Goal: Task Accomplishment & Management: Use online tool/utility

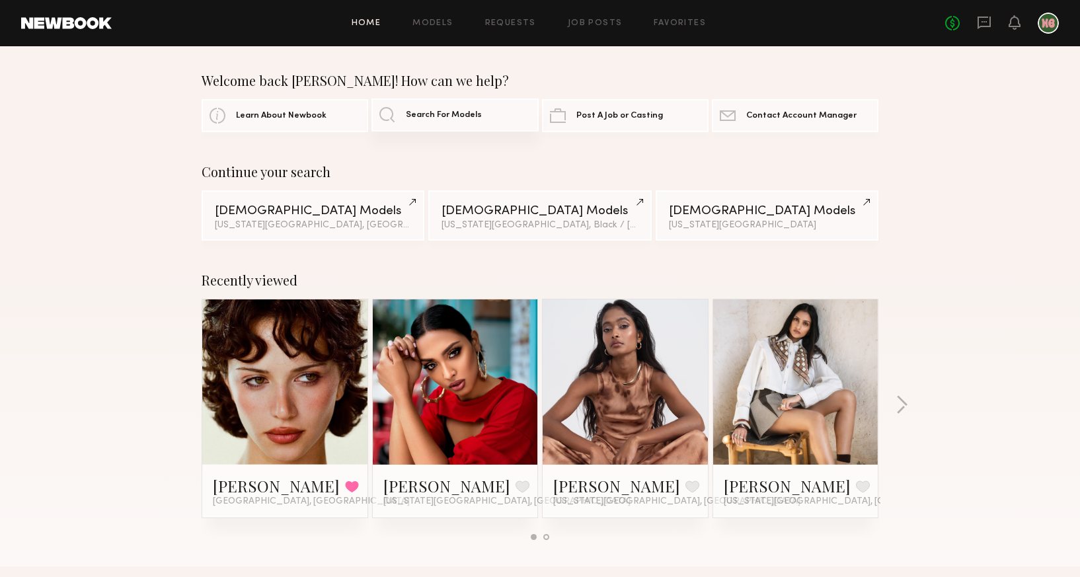
click at [477, 124] on link "Search For Models" at bounding box center [454, 114] width 167 height 33
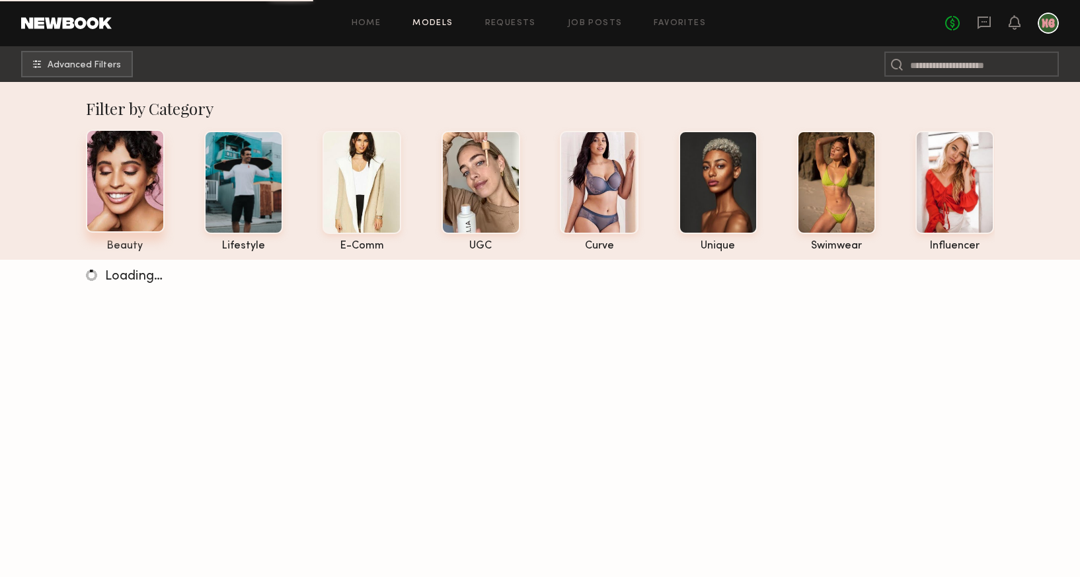
click at [137, 183] on div at bounding box center [125, 181] width 79 height 103
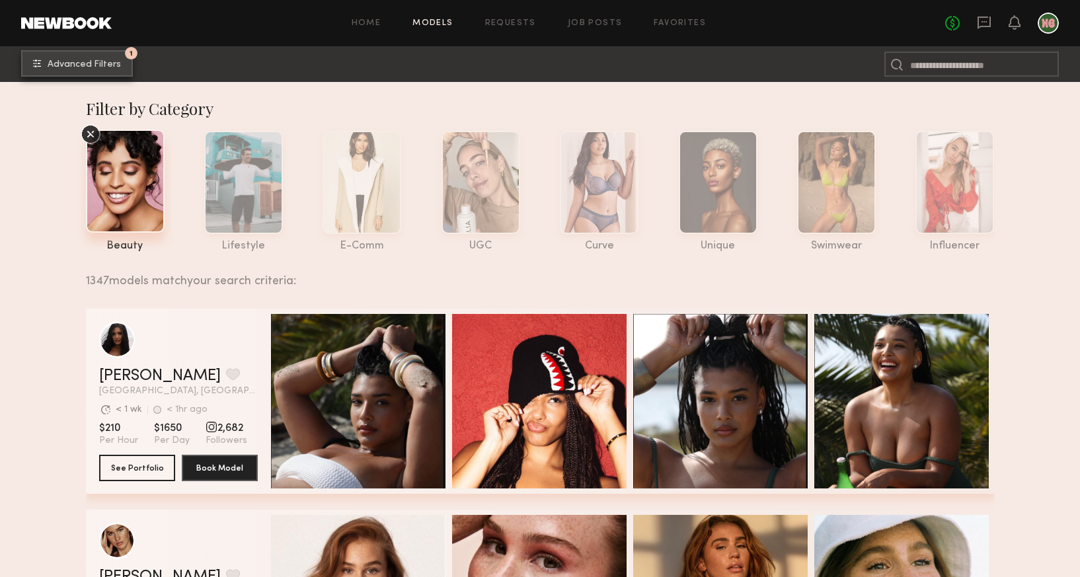
click at [101, 64] on span "Advanced Filters" at bounding box center [84, 64] width 73 height 9
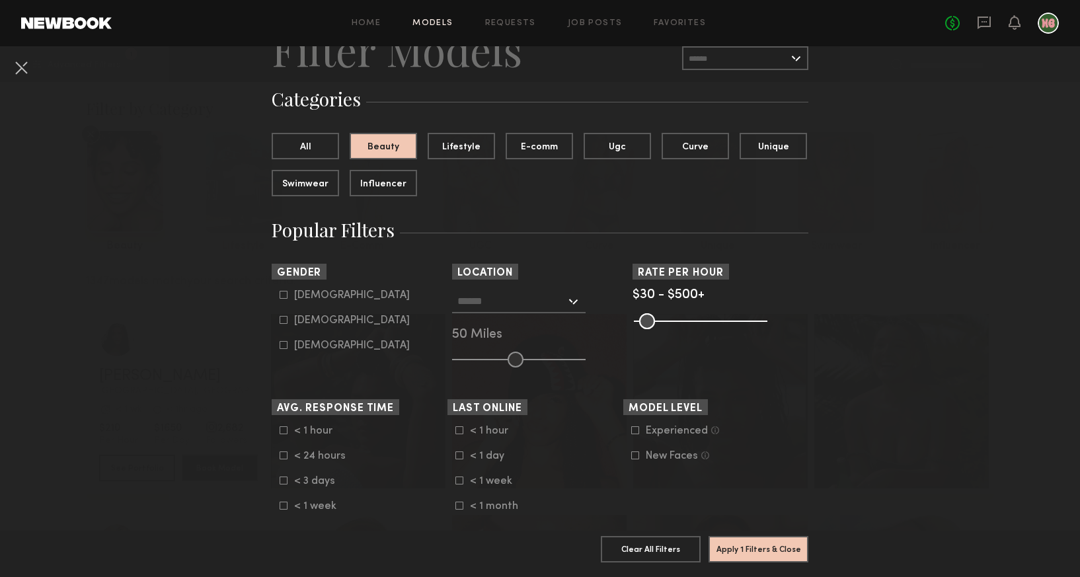
scroll to position [88, 0]
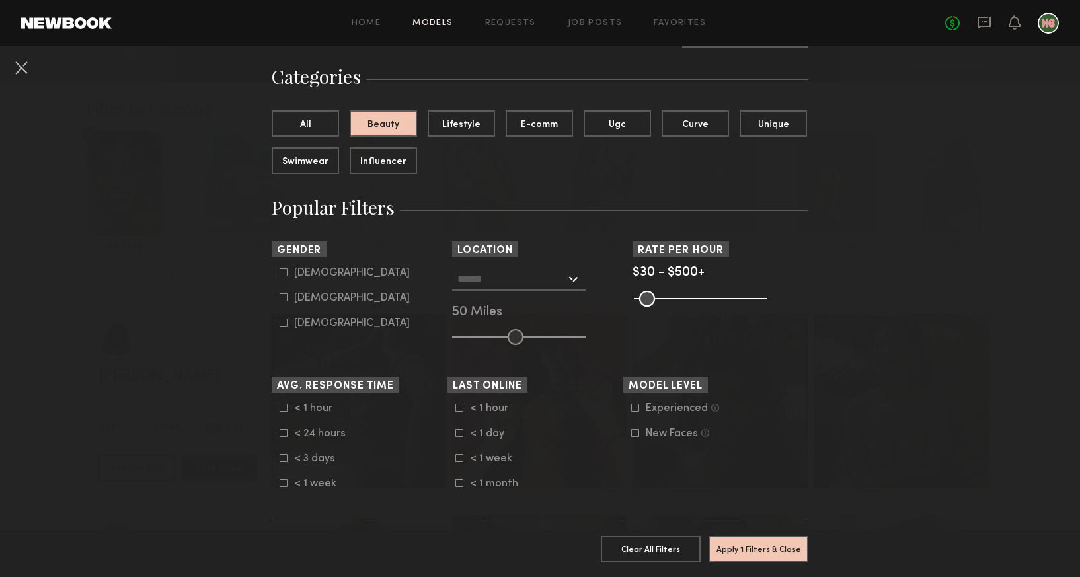
click at [306, 301] on div "[DEMOGRAPHIC_DATA]" at bounding box center [352, 298] width 116 height 8
type input "**"
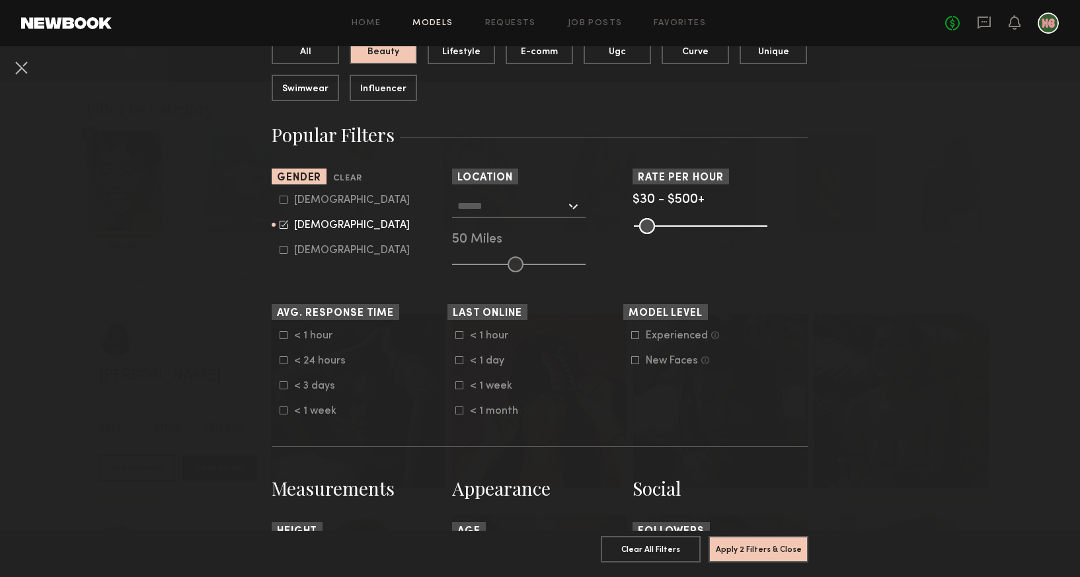
scroll to position [161, 0]
click at [499, 204] on input "text" at bounding box center [511, 205] width 108 height 22
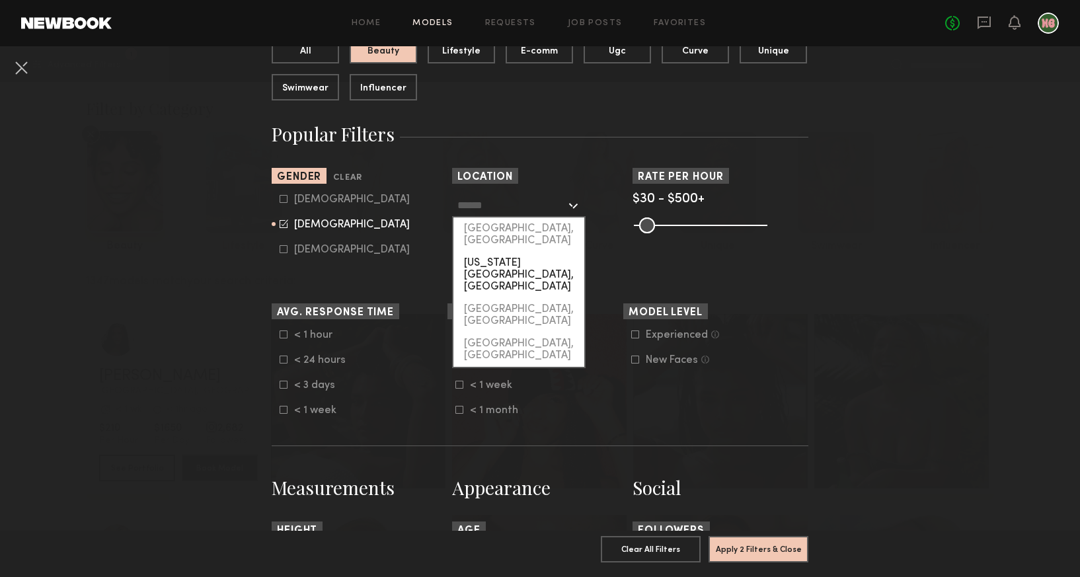
click at [504, 252] on div "[US_STATE][GEOGRAPHIC_DATA], [GEOGRAPHIC_DATA]" at bounding box center [518, 275] width 131 height 46
type input "**********"
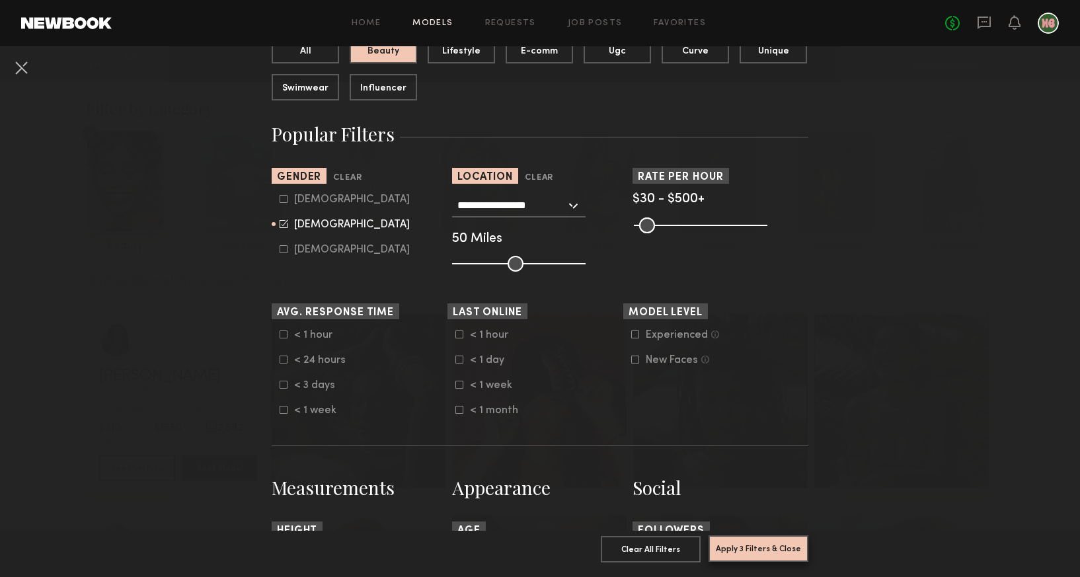
click at [741, 550] on button "Apply 3 Filters & Close" at bounding box center [758, 548] width 100 height 26
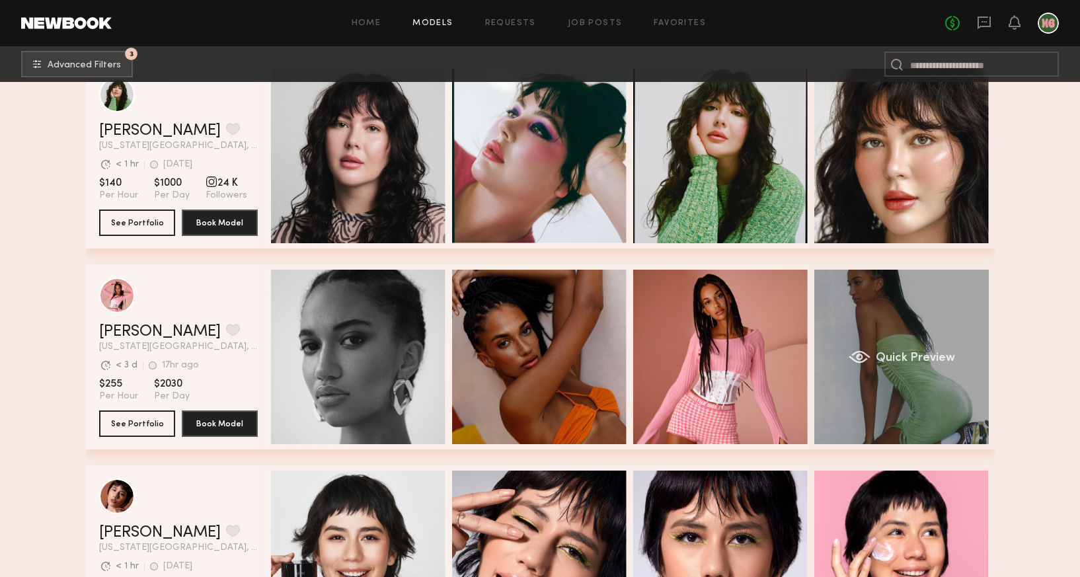
scroll to position [1450, 0]
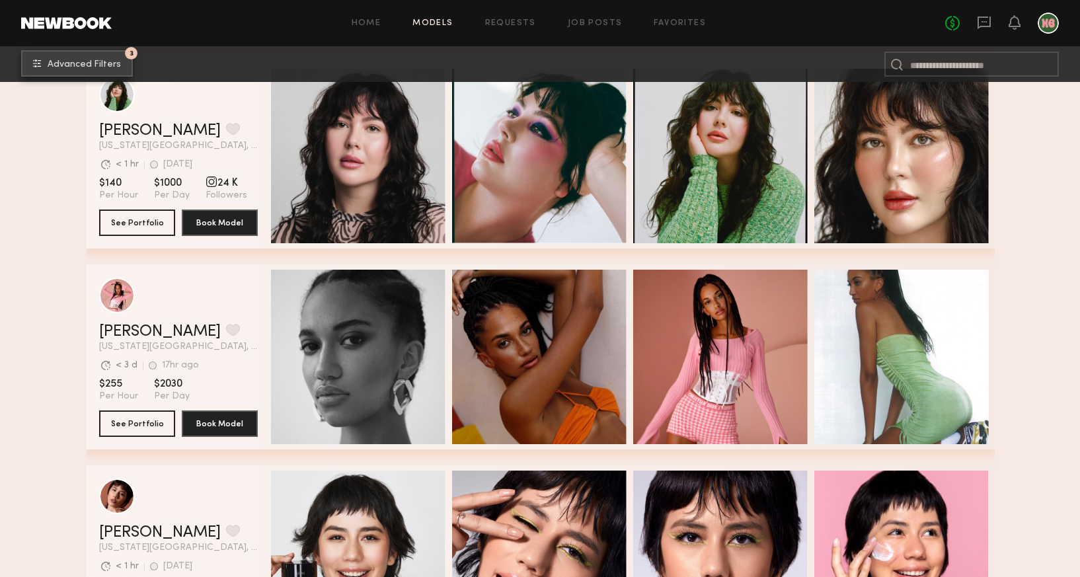
click at [104, 60] on span "Advanced Filters" at bounding box center [84, 64] width 73 height 9
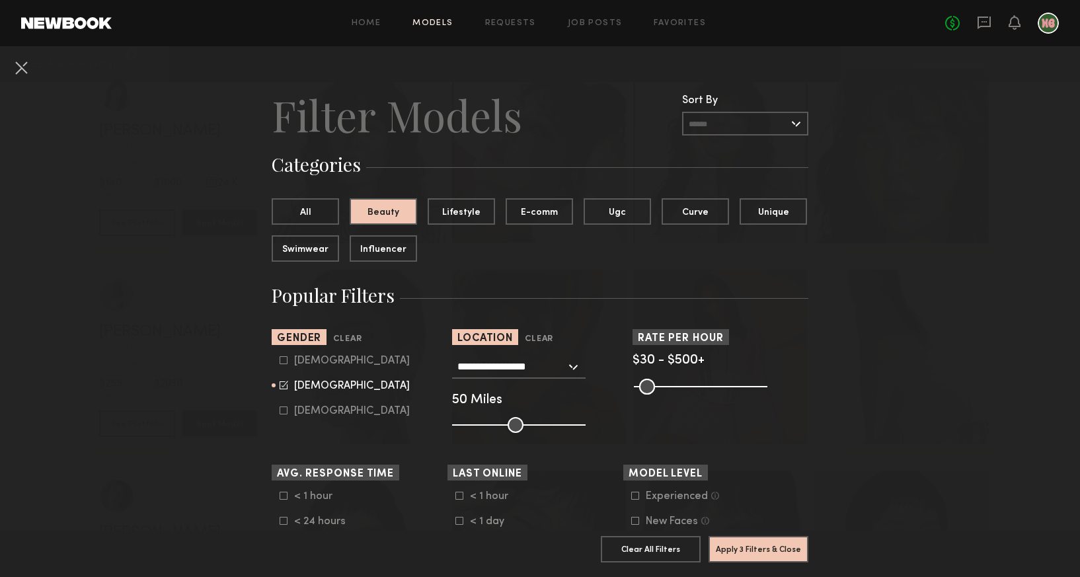
type input "***"
drag, startPoint x: 757, startPoint y: 388, endPoint x: 785, endPoint y: 392, distance: 28.0
click at [785, 392] on div "Pro Tip: Rates are often negotiable. We recommend increasing search max by $50." at bounding box center [720, 385] width 176 height 16
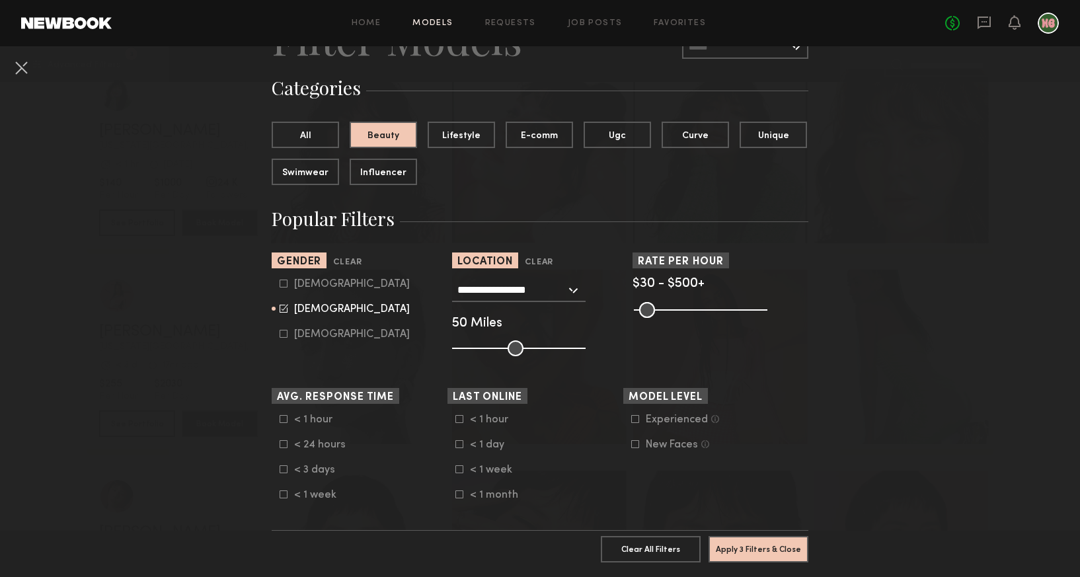
scroll to position [78, 0]
click at [634, 446] on icon at bounding box center [635, 442] width 7 height 7
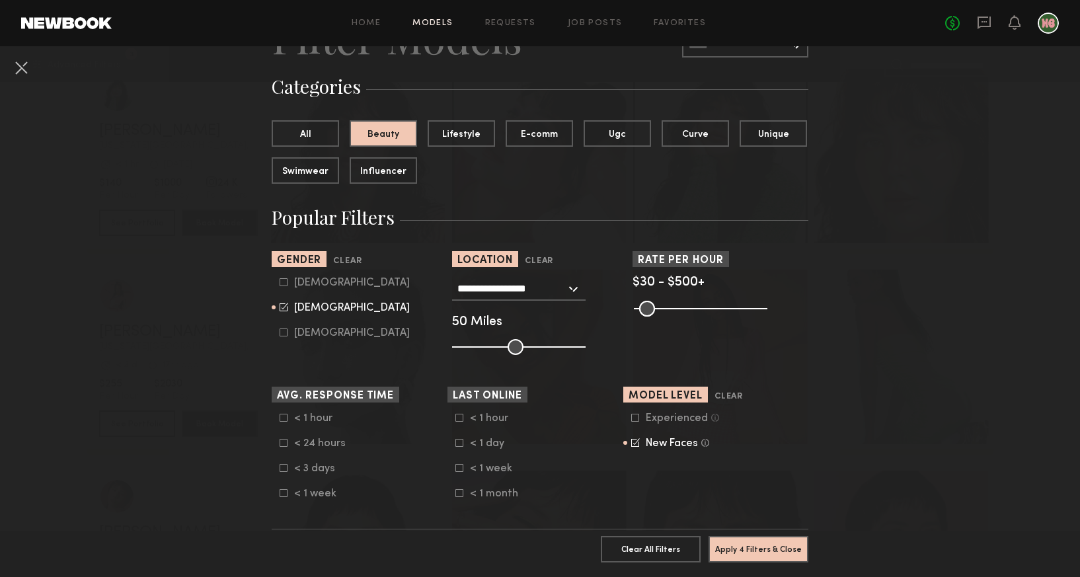
click at [638, 422] on div at bounding box center [635, 418] width 8 height 8
click at [737, 548] on button "Apply 4 Filters & Close" at bounding box center [758, 548] width 100 height 26
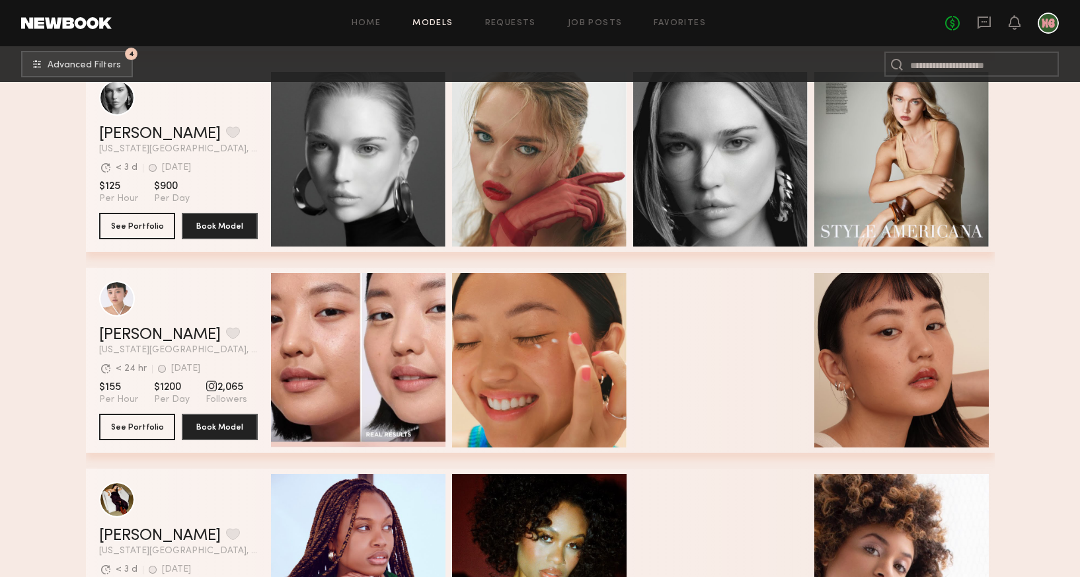
scroll to position [444, 0]
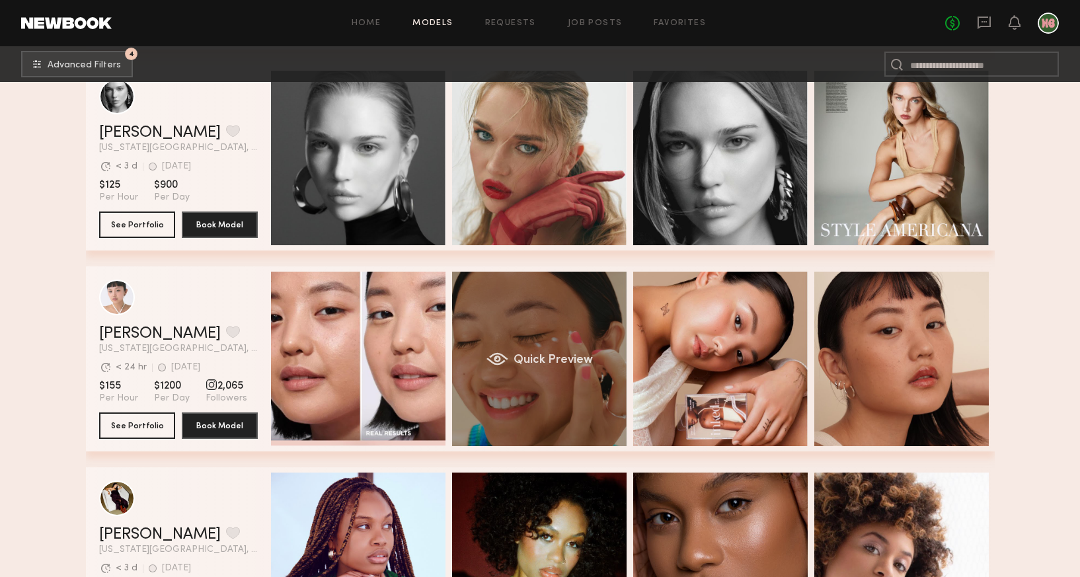
click at [480, 332] on div "Quick Preview" at bounding box center [539, 359] width 174 height 174
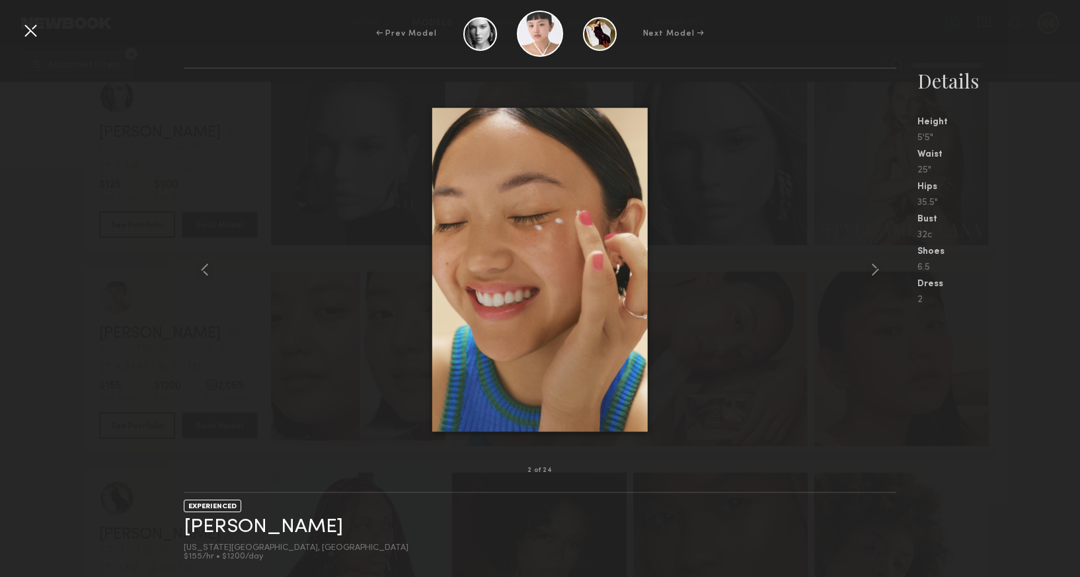
click at [854, 348] on div at bounding box center [540, 269] width 712 height 359
click at [32, 32] on div at bounding box center [30, 30] width 21 height 21
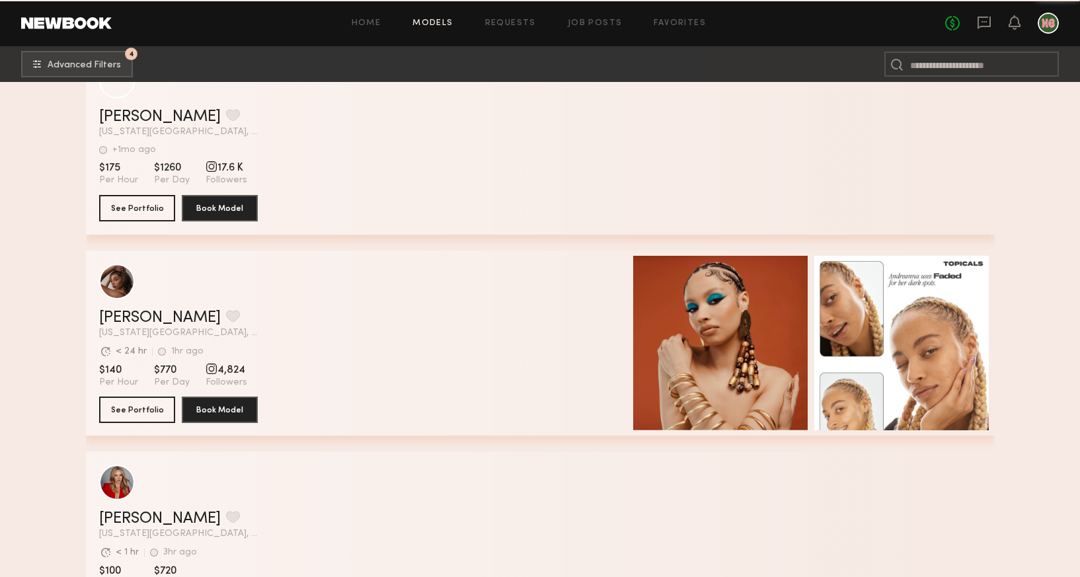
scroll to position [6258, 0]
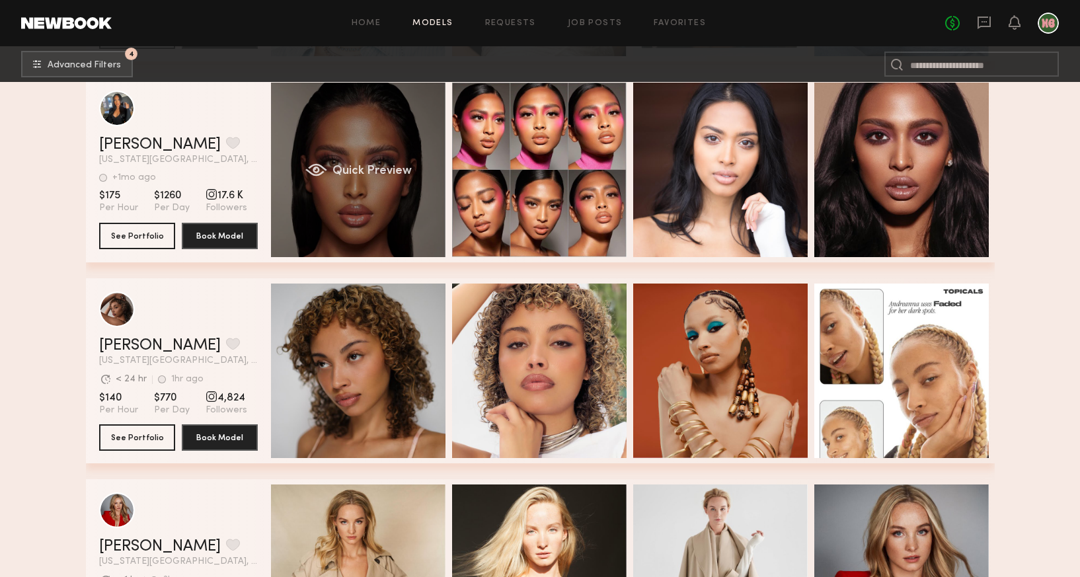
click at [389, 204] on div "Quick Preview" at bounding box center [358, 170] width 174 height 174
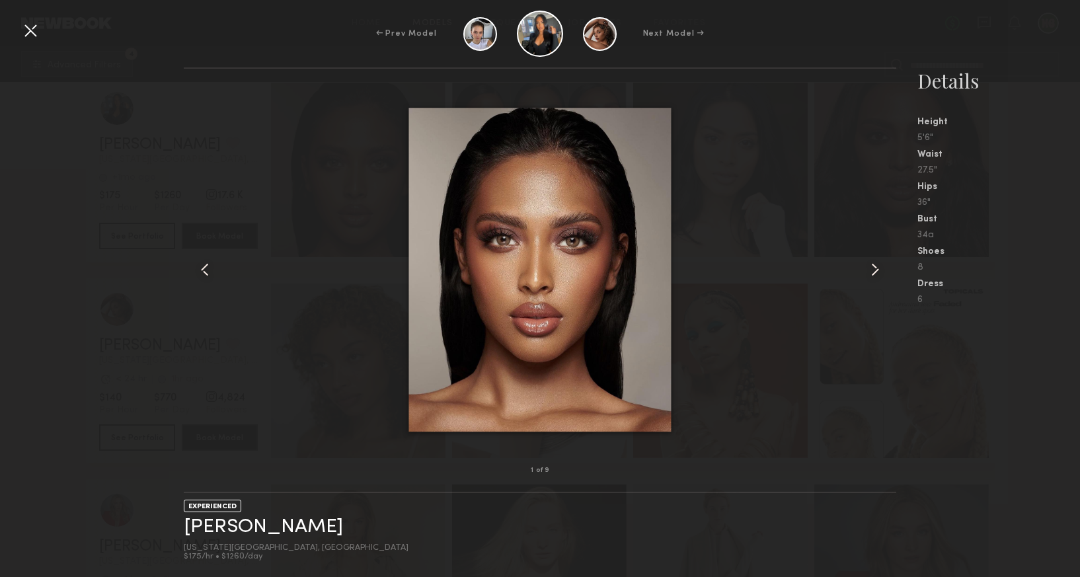
click at [880, 270] on common-icon at bounding box center [874, 269] width 21 height 21
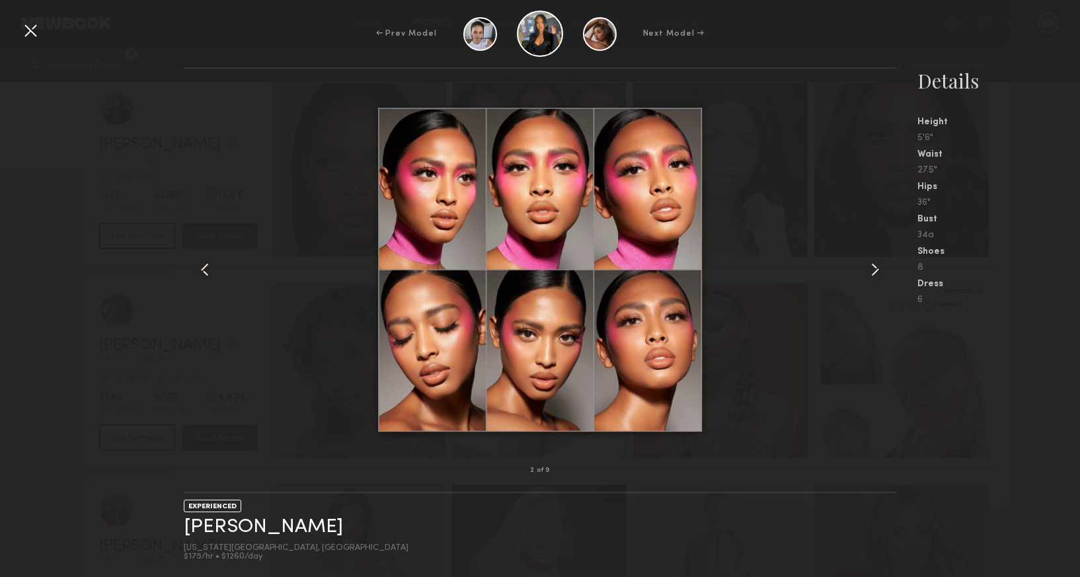
click at [880, 270] on common-icon at bounding box center [874, 269] width 21 height 21
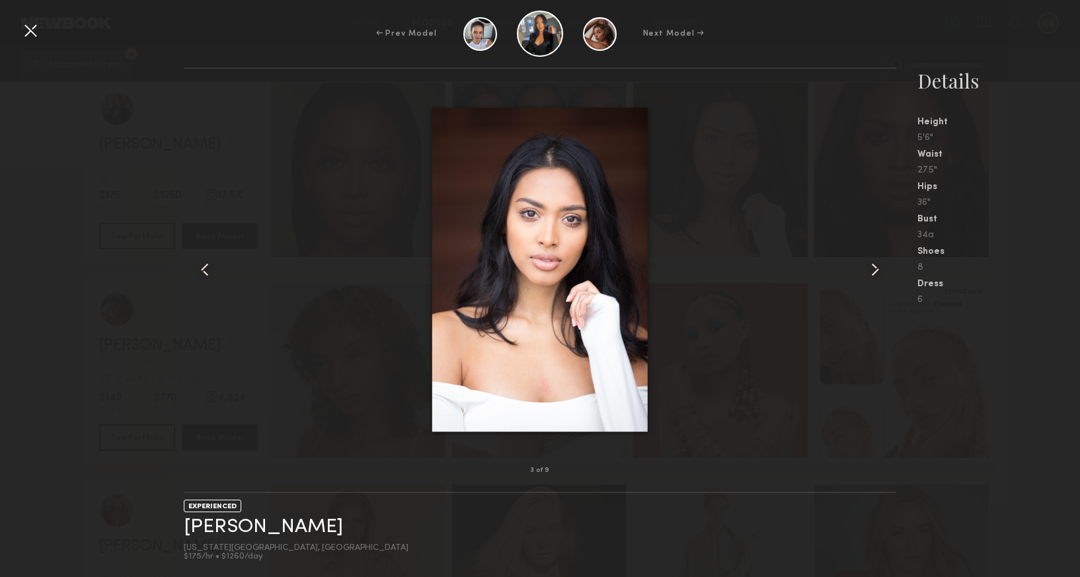
click at [880, 270] on common-icon at bounding box center [874, 269] width 21 height 21
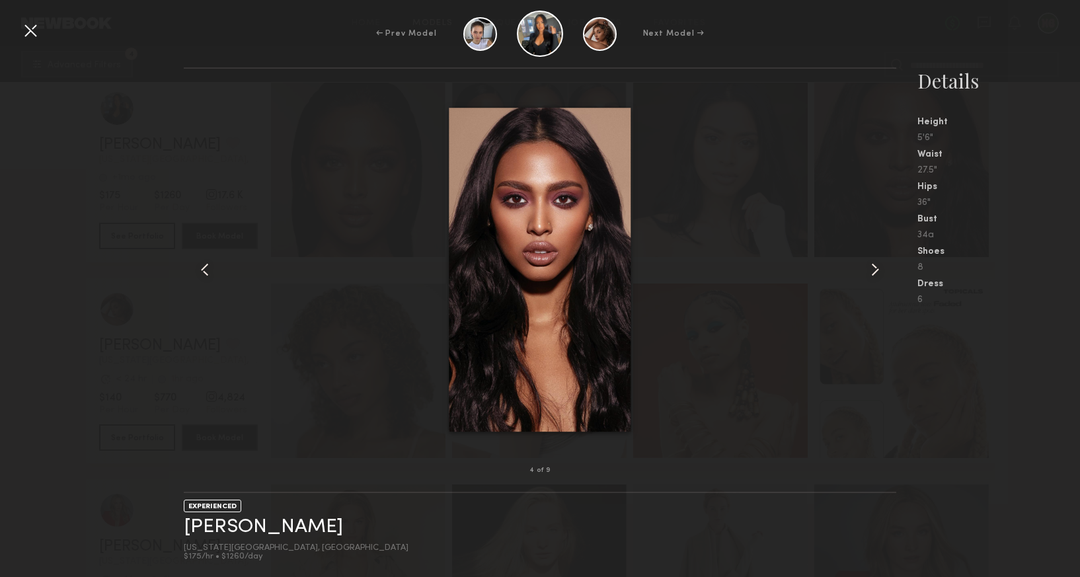
click at [880, 270] on common-icon at bounding box center [874, 269] width 21 height 21
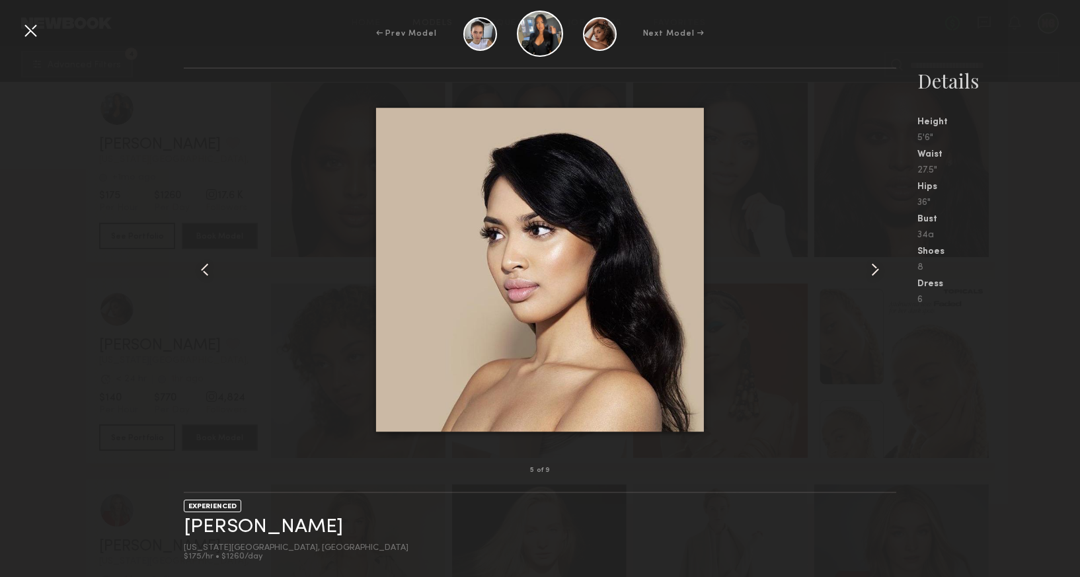
click at [880, 270] on common-icon at bounding box center [874, 269] width 21 height 21
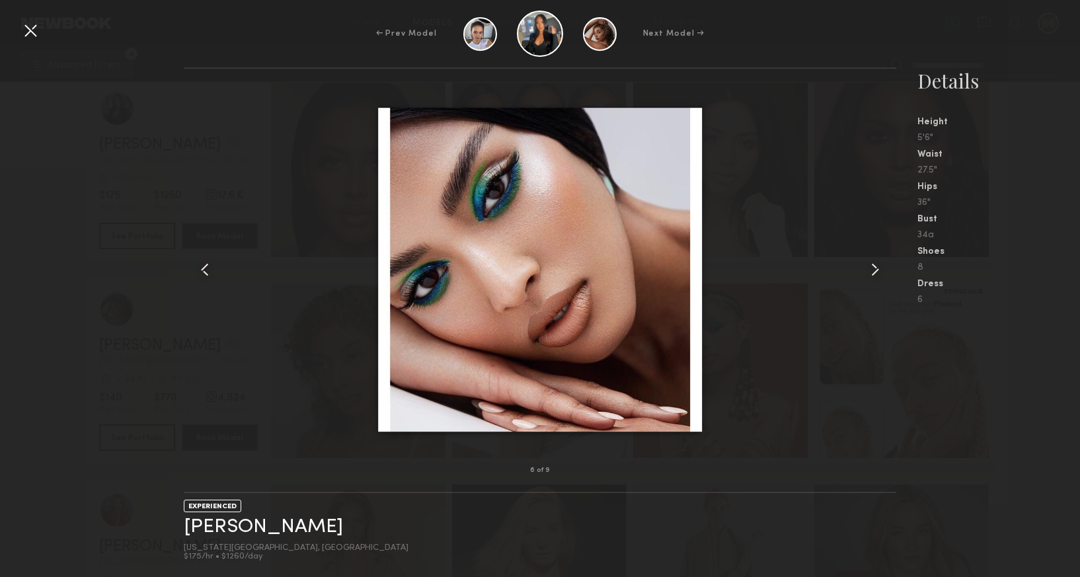
click at [880, 270] on common-icon at bounding box center [874, 269] width 21 height 21
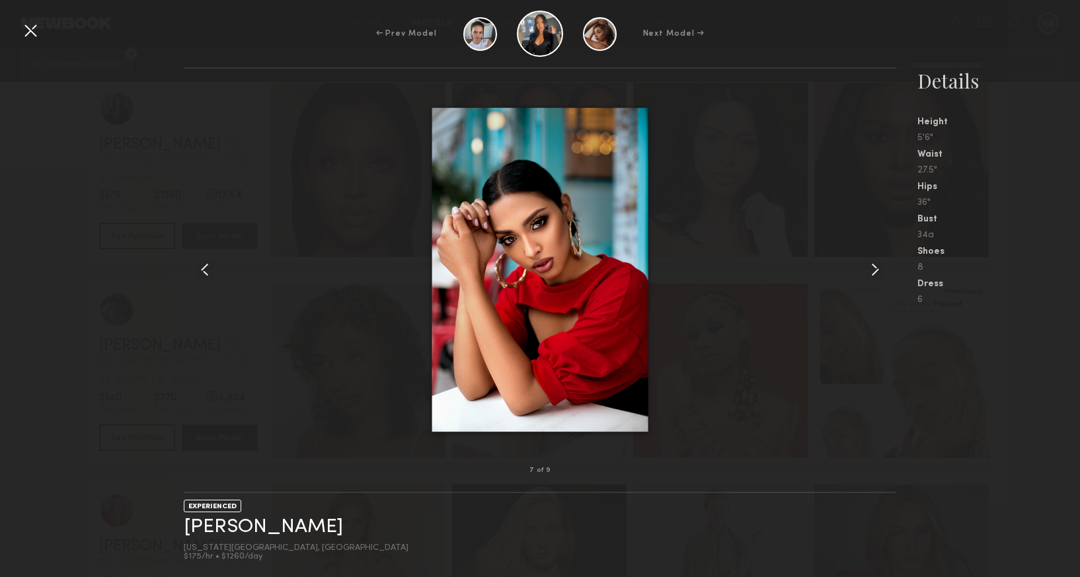
click at [880, 270] on common-icon at bounding box center [874, 269] width 21 height 21
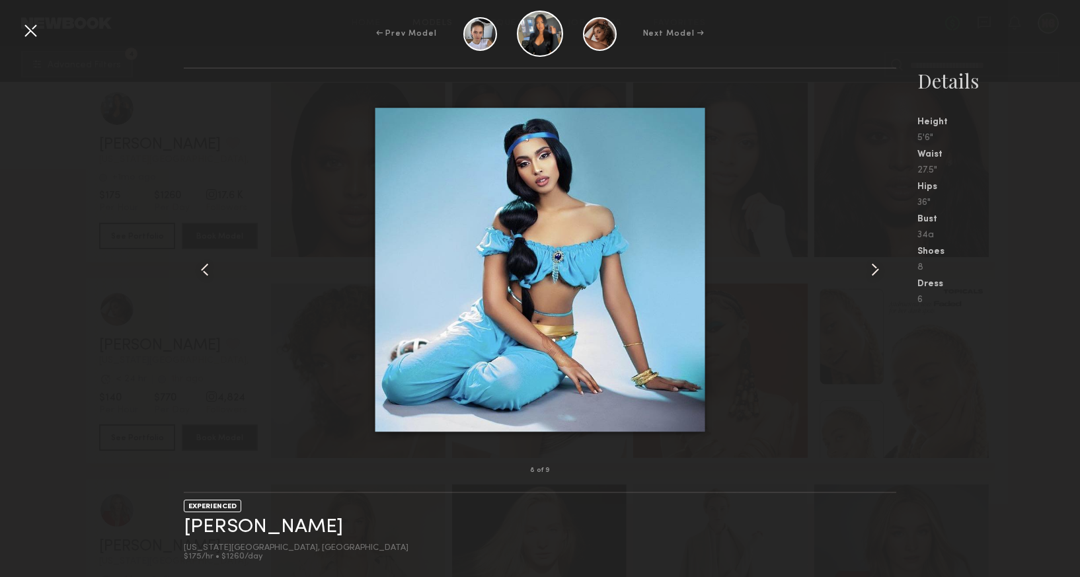
click at [867, 260] on common-icon at bounding box center [874, 269] width 21 height 21
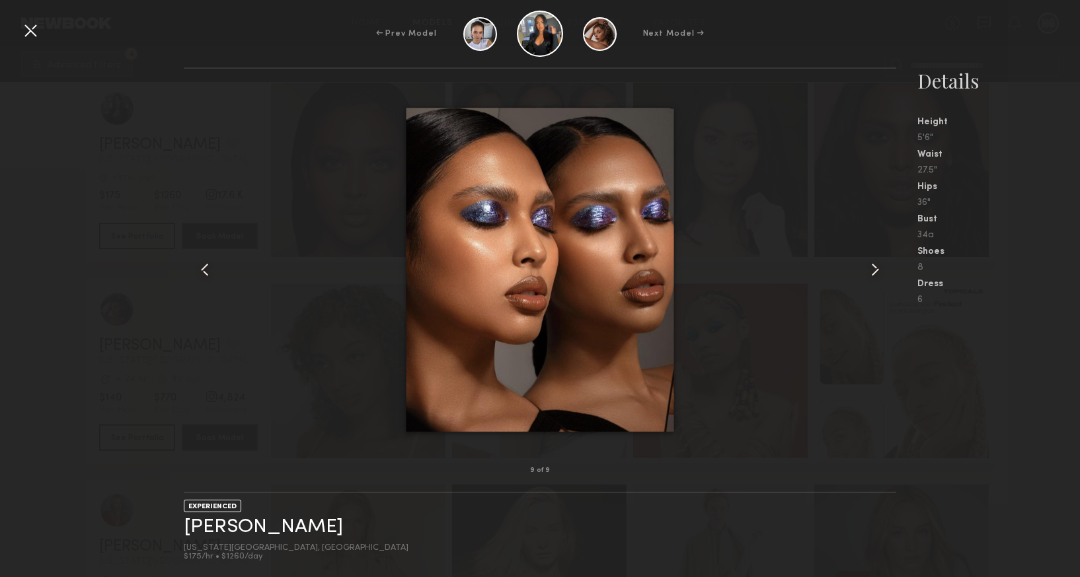
click at [30, 33] on div at bounding box center [30, 30] width 21 height 21
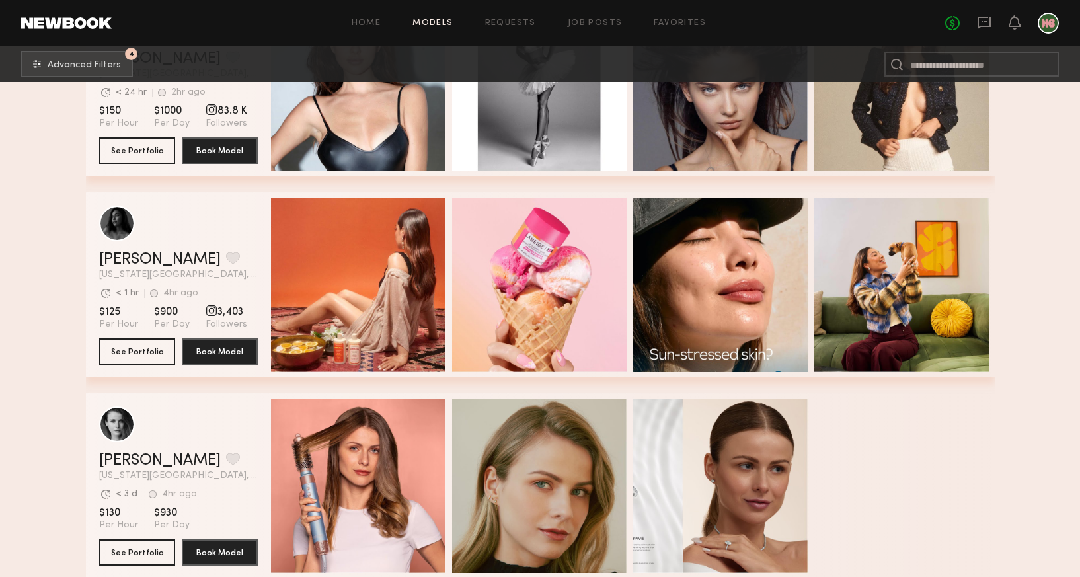
scroll to position [7798, 0]
